Goal: Task Accomplishment & Management: Complete application form

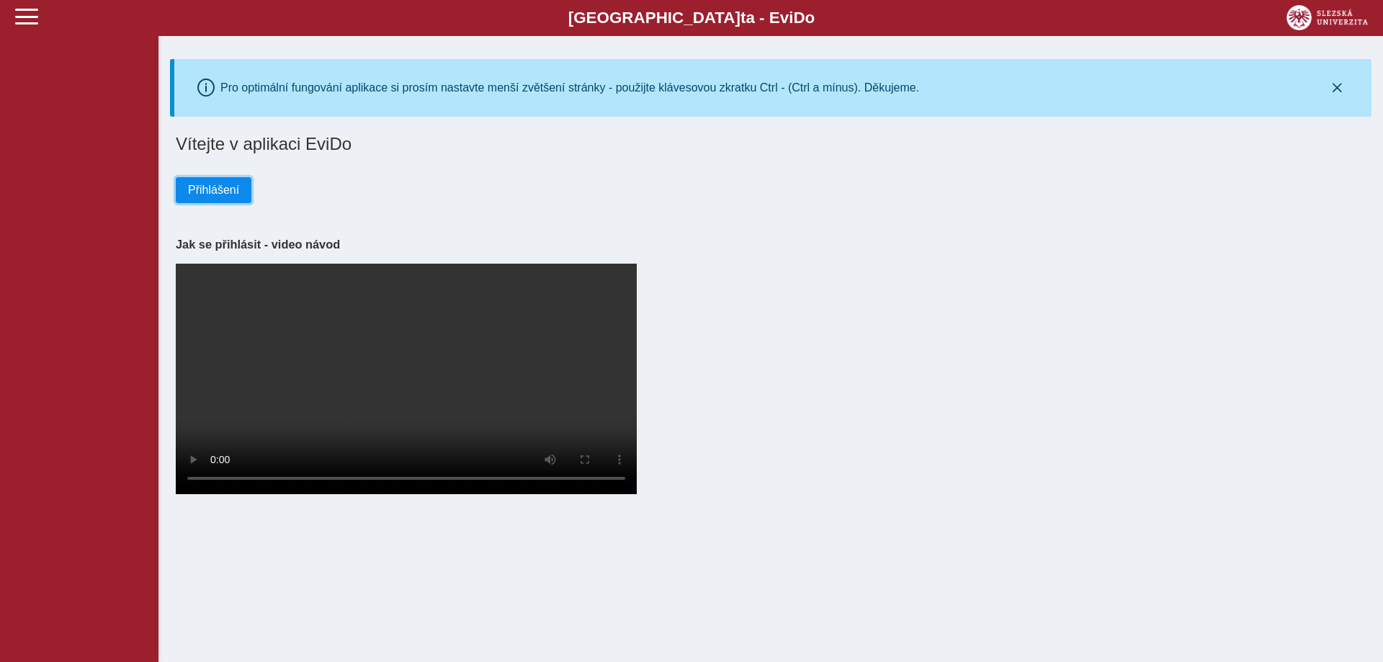
click at [215, 192] on span "Přihlášení" at bounding box center [213, 190] width 51 height 13
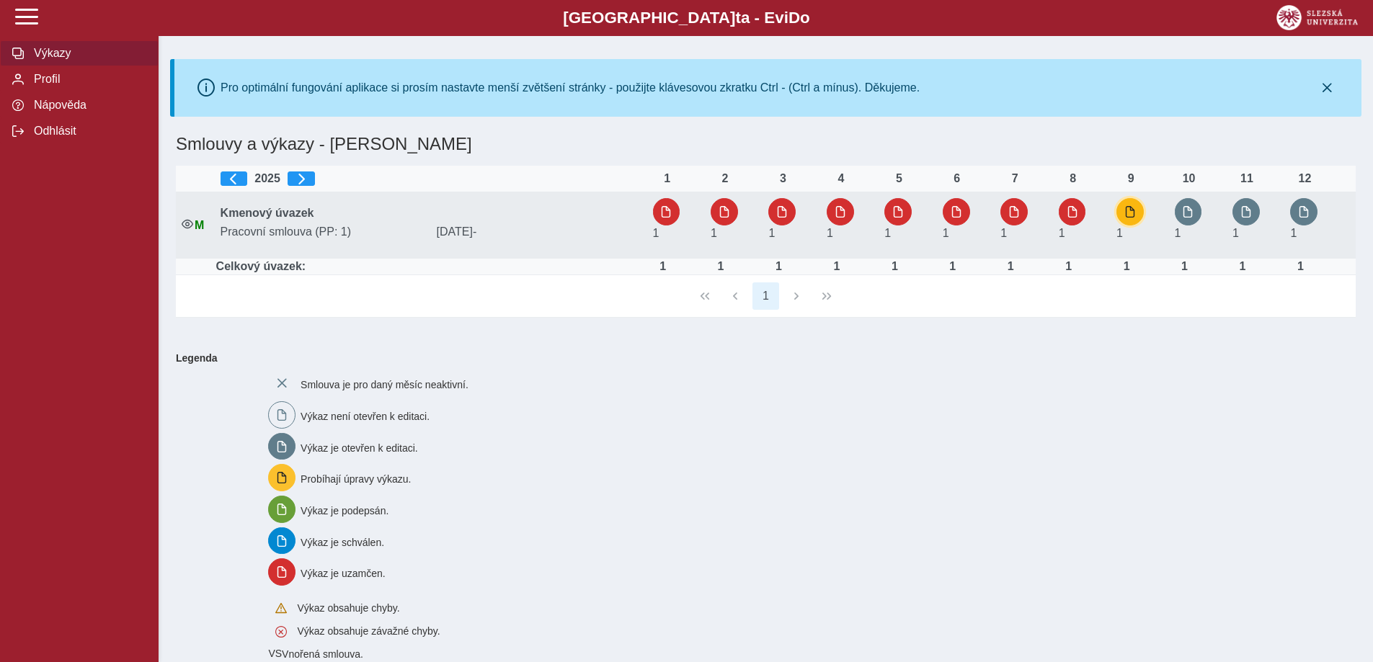
click at [1128, 214] on span "button" at bounding box center [1130, 212] width 12 height 12
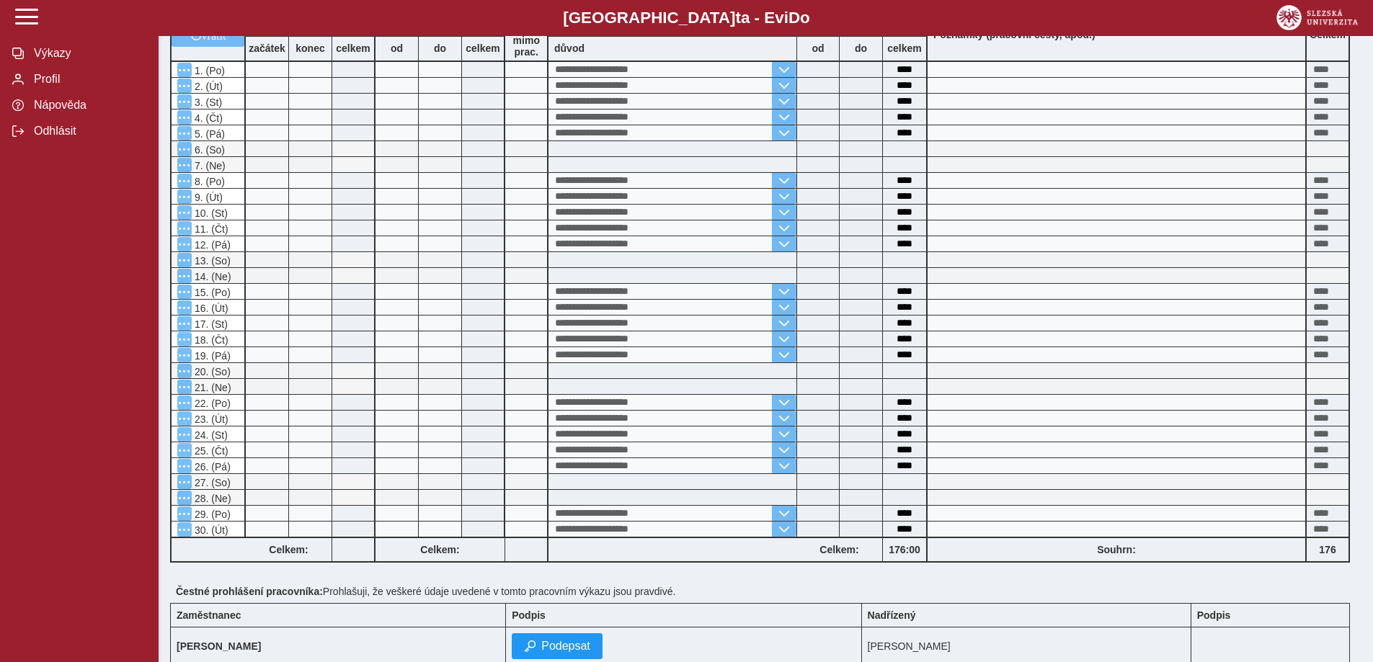
scroll to position [504, 0]
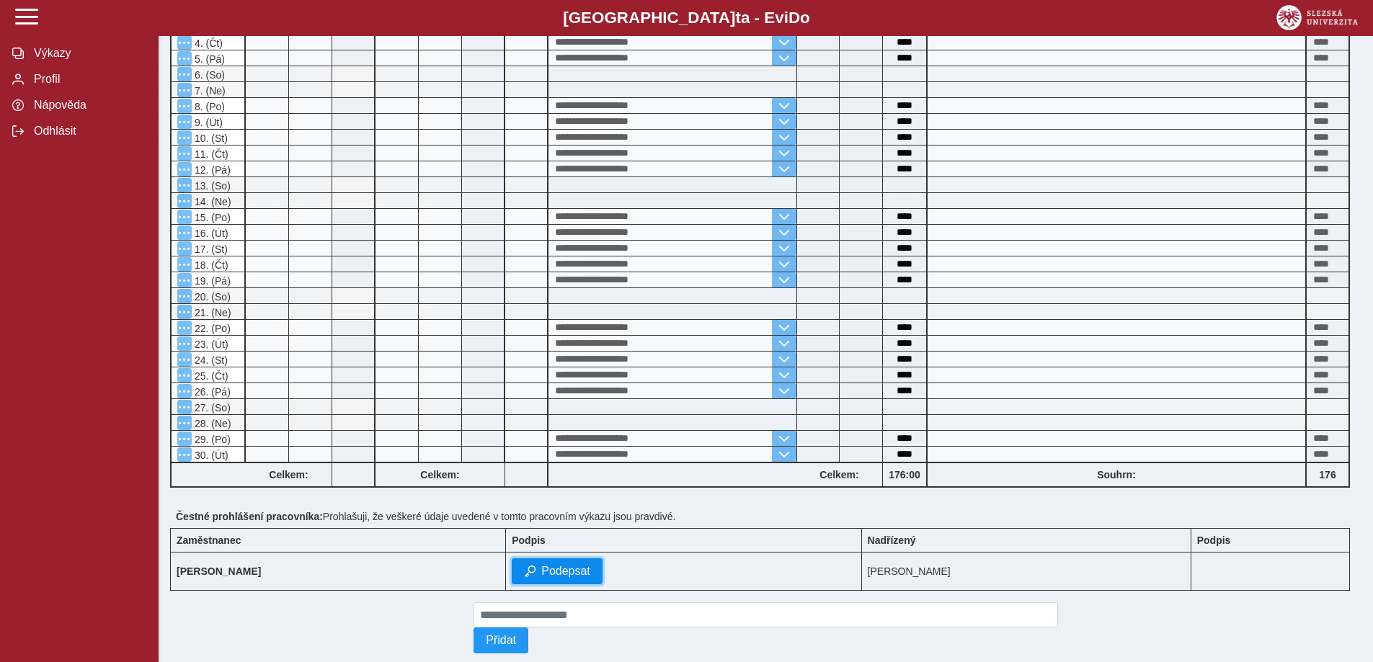
click at [541, 574] on span "Podepsat" at bounding box center [565, 571] width 49 height 13
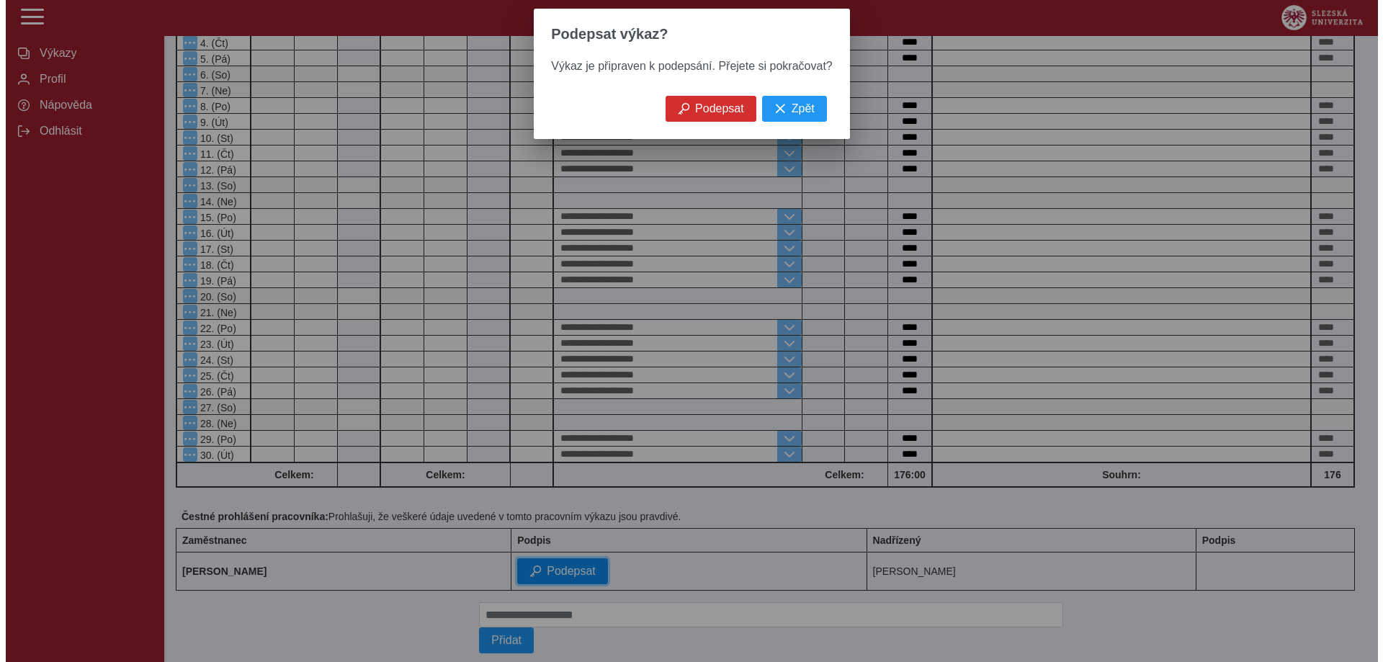
scroll to position [484, 0]
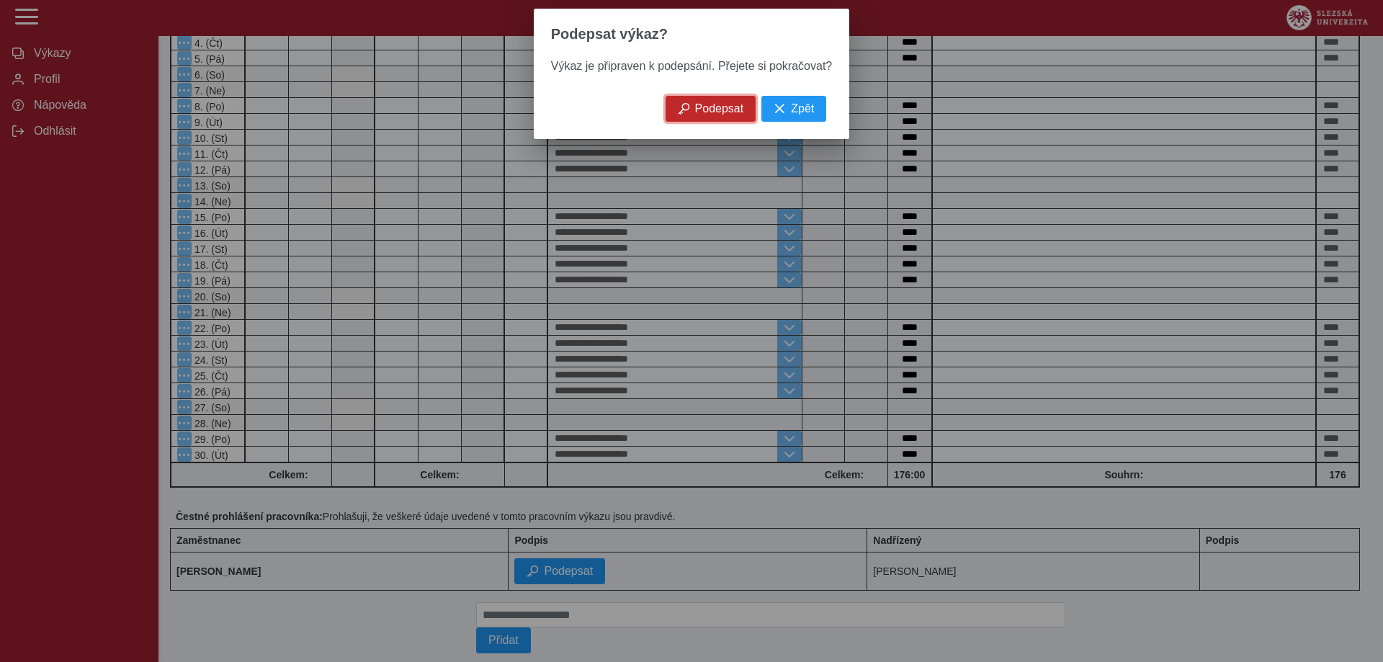
click at [723, 113] on span "Podepsat" at bounding box center [719, 108] width 49 height 13
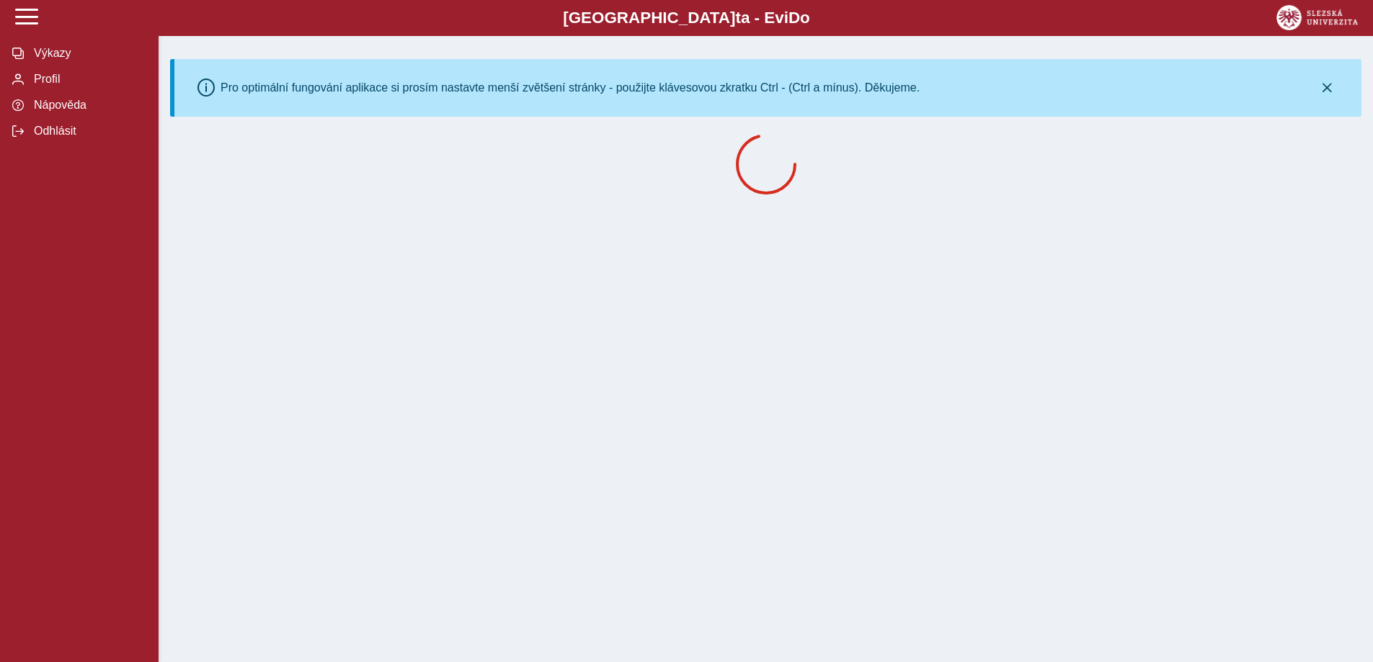
scroll to position [0, 0]
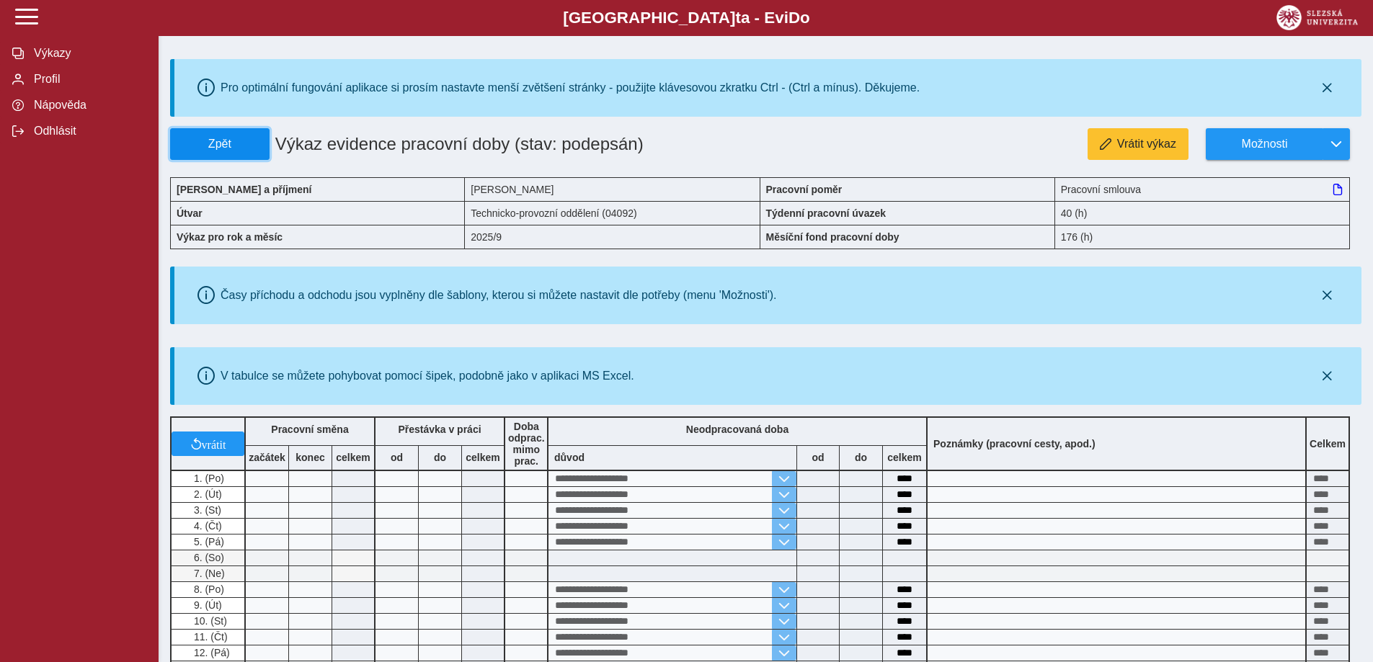
click at [246, 138] on span "Zpět" at bounding box center [220, 144] width 86 height 13
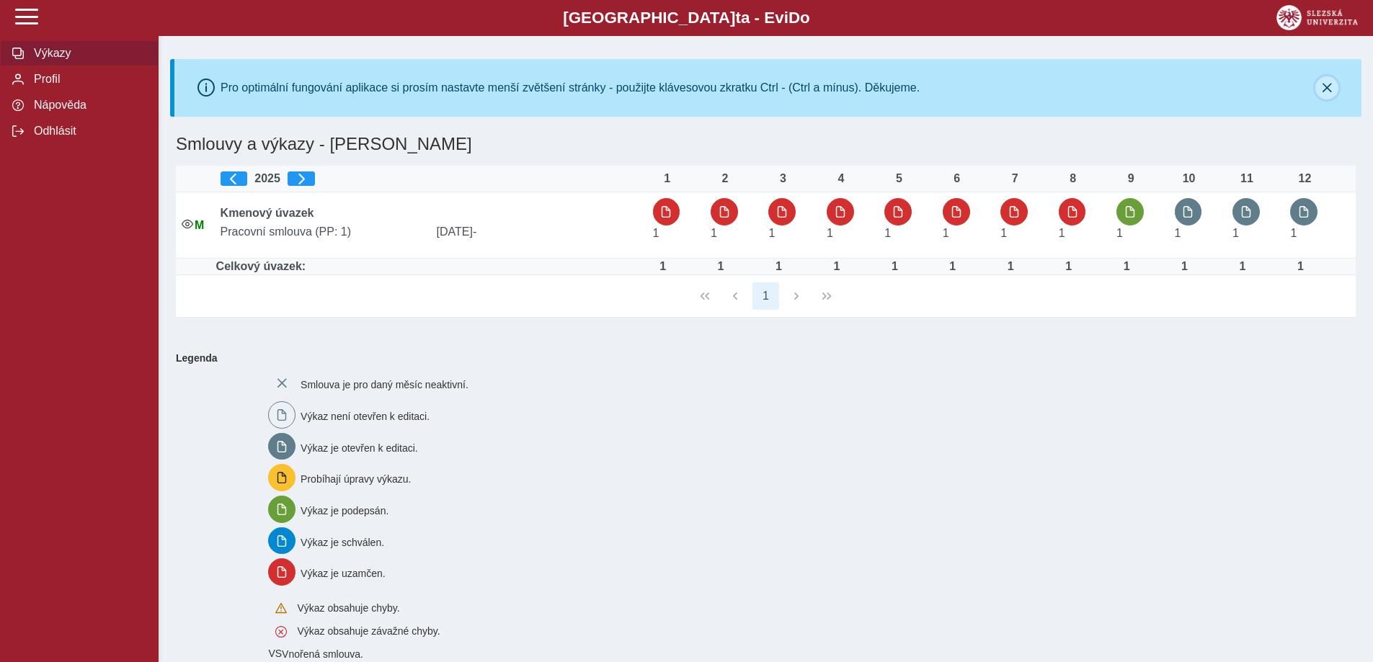
click at [1322, 84] on icon "button" at bounding box center [1327, 88] width 12 height 12
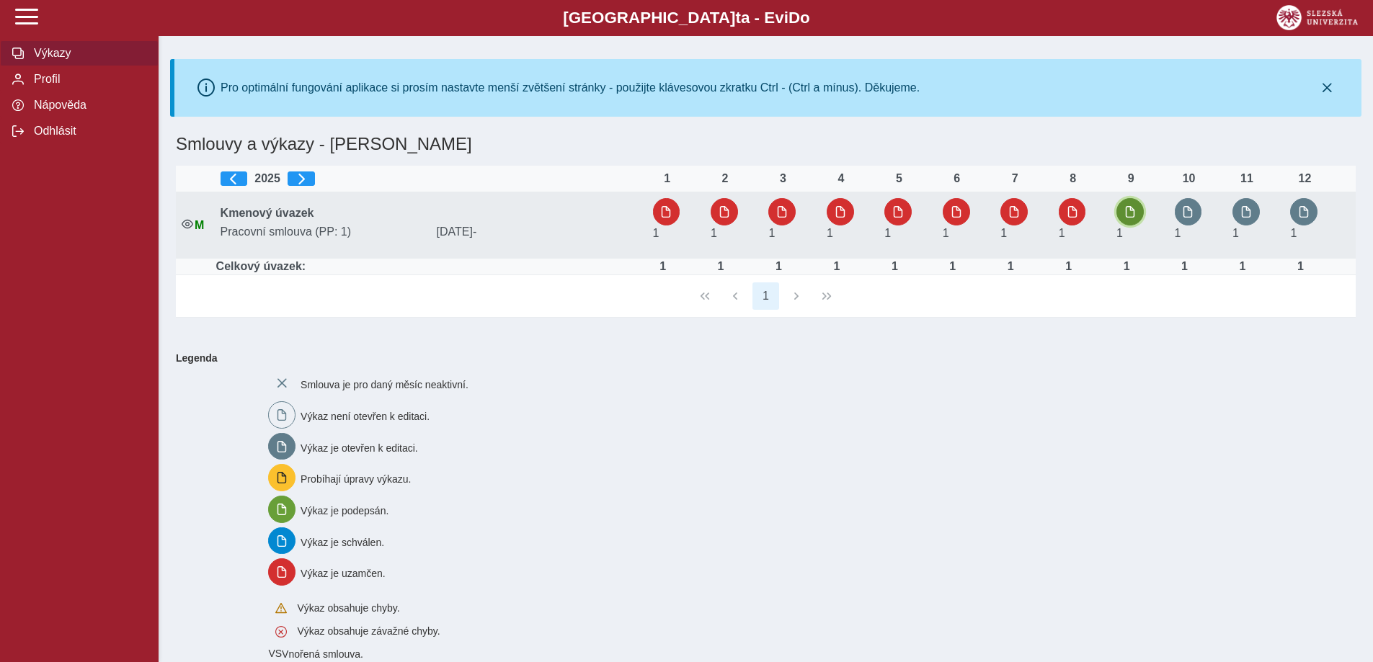
click at [666, 218] on button "button" at bounding box center [1129, 211] width 27 height 27
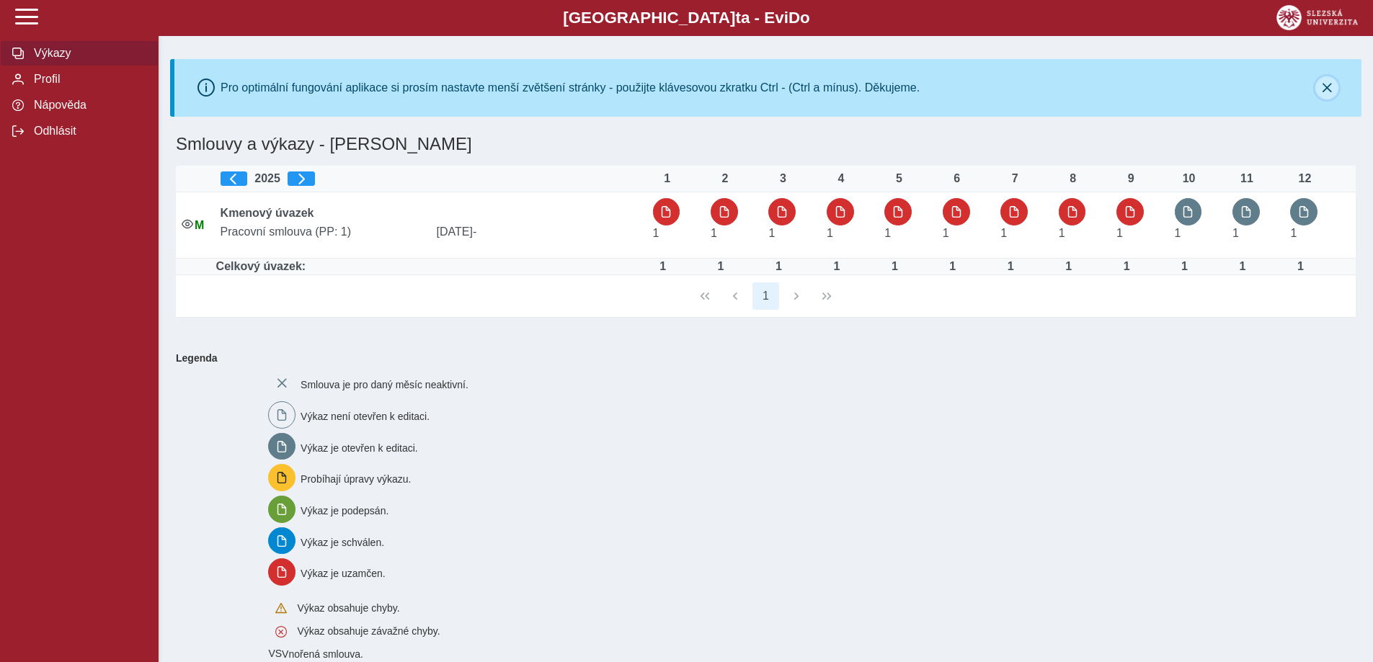
click at [1321, 83] on icon "button" at bounding box center [1327, 88] width 12 height 12
